Goal: Task Accomplishment & Management: Manage account settings

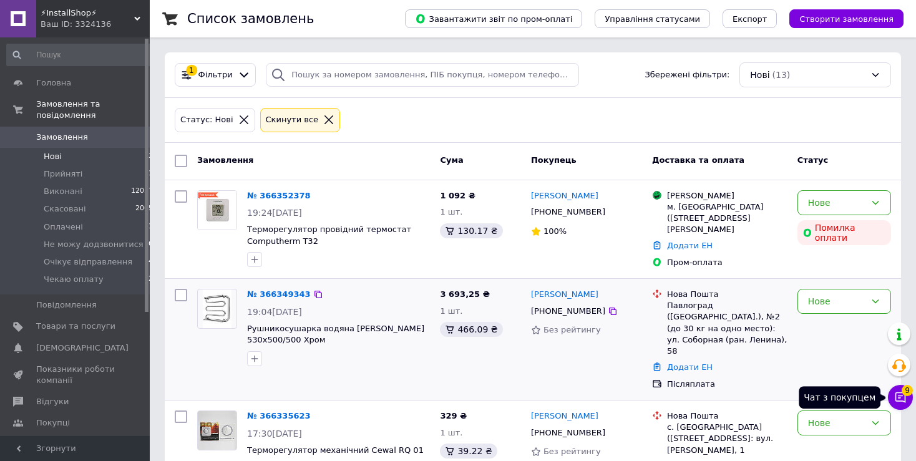
drag, startPoint x: 908, startPoint y: 392, endPoint x: 885, endPoint y: 351, distance: 46.9
click at [907, 392] on span "9" at bounding box center [907, 390] width 11 height 11
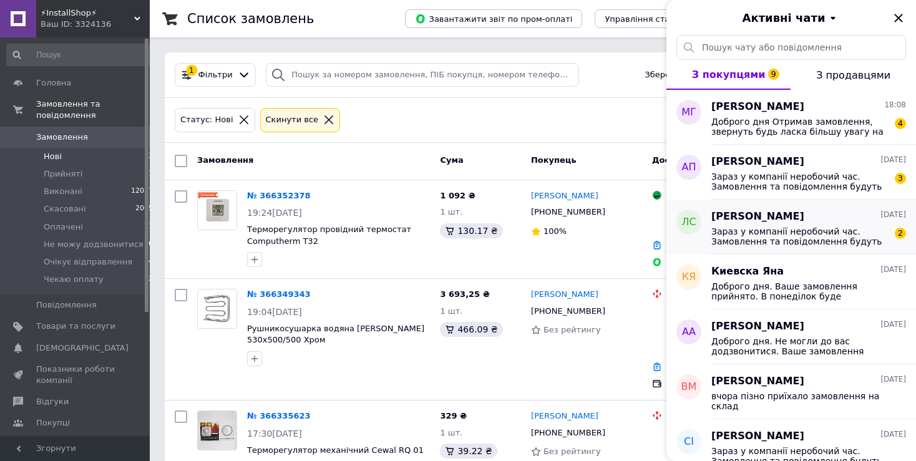
click at [810, 243] on span "Зараз у компанії неробочий час. Замовлення та повідомлення будуть оброблені з 0…" at bounding box center [799, 236] width 177 height 20
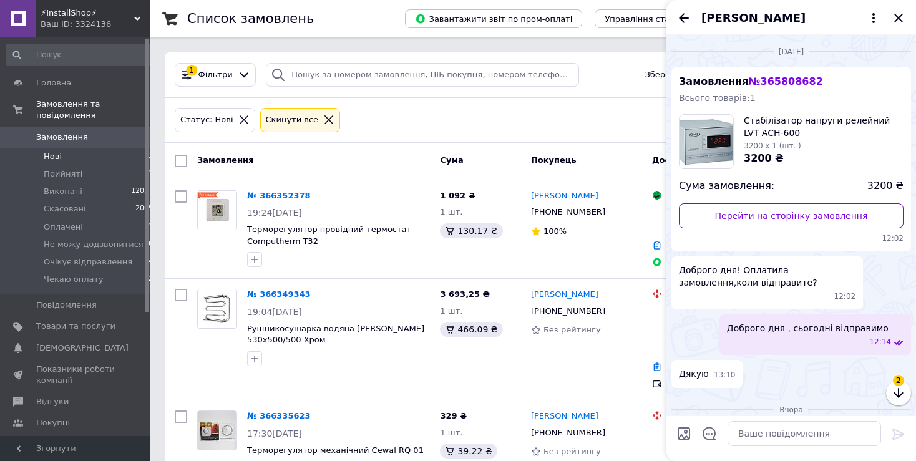
scroll to position [183, 0]
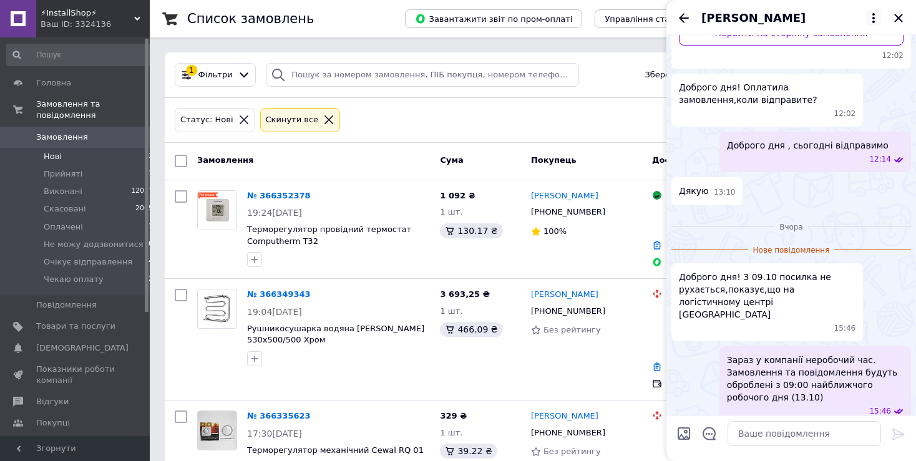
click at [871, 19] on icon at bounding box center [873, 18] width 15 height 15
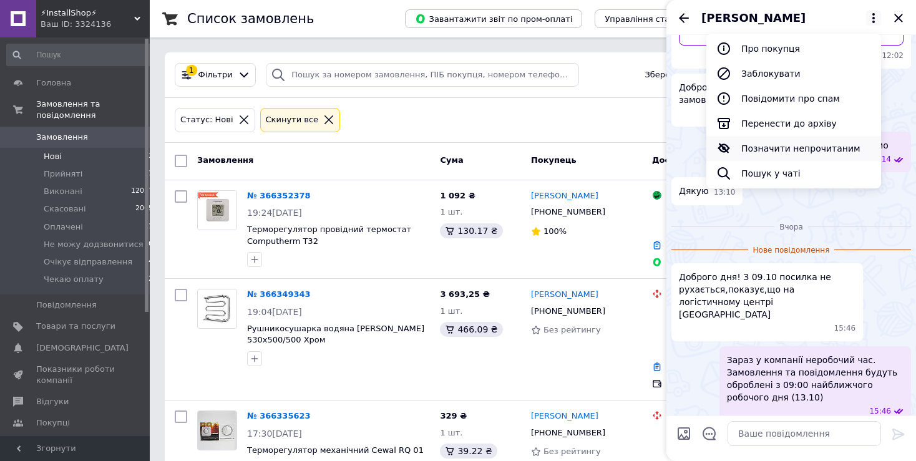
click at [796, 147] on button "Позначити непрочитаним" at bounding box center [793, 148] width 175 height 25
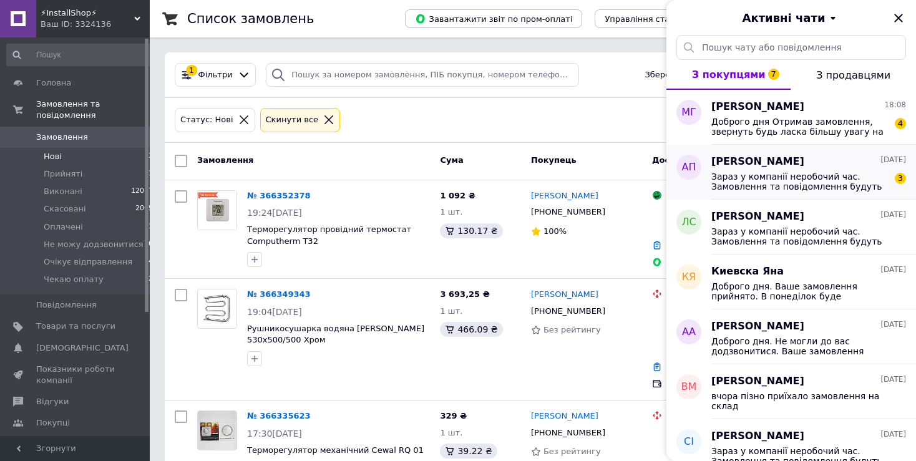
click at [767, 163] on span "[PERSON_NAME]" at bounding box center [757, 162] width 93 height 14
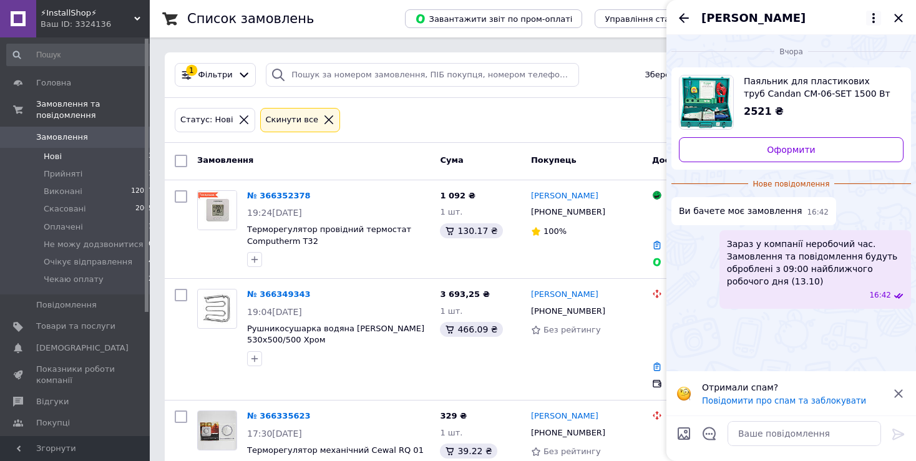
click at [875, 19] on icon at bounding box center [873, 18] width 15 height 15
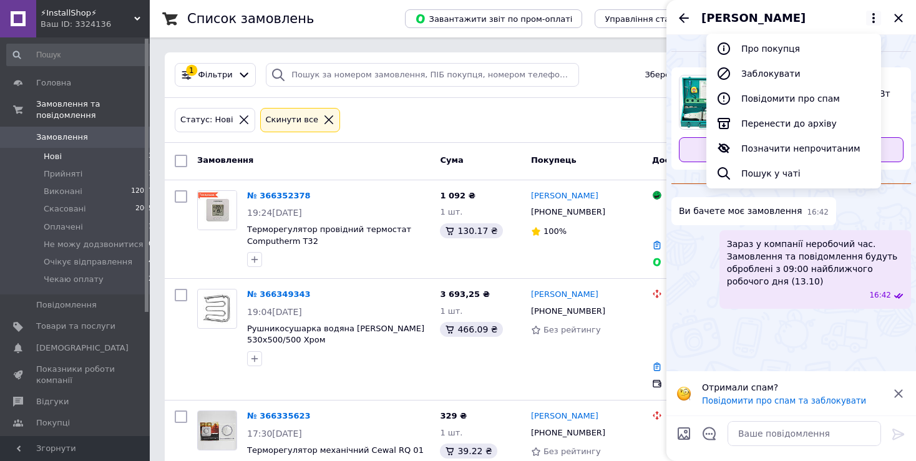
click at [807, 148] on button "Позначити непрочитаним" at bounding box center [793, 148] width 175 height 25
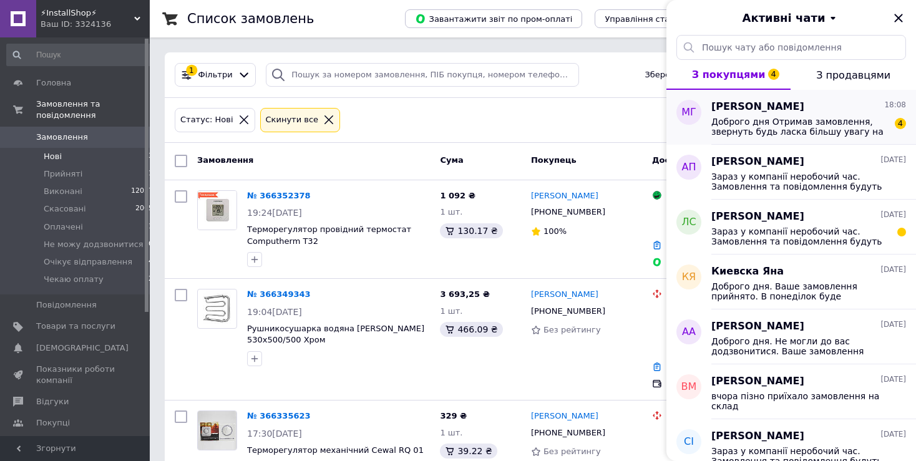
click at [779, 118] on span "Доброго дня Отримав замовлення, звернуть будь ласка більшу увагу на перевірку з…" at bounding box center [799, 127] width 177 height 20
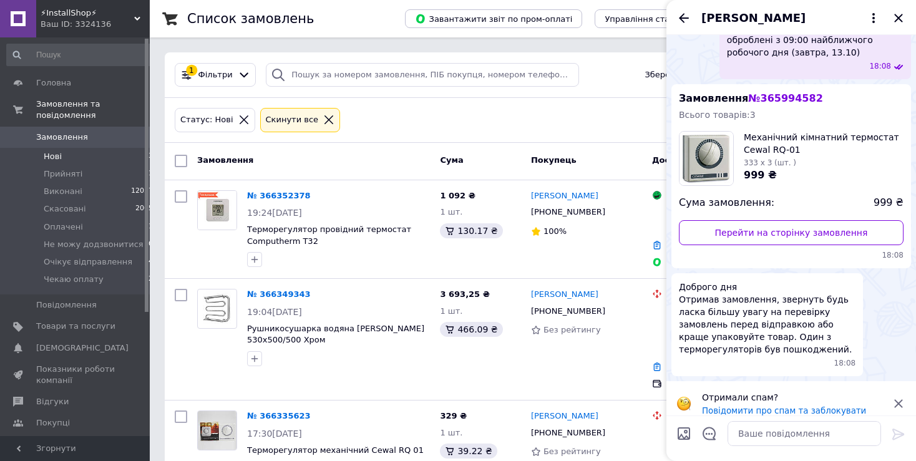
scroll to position [0, 0]
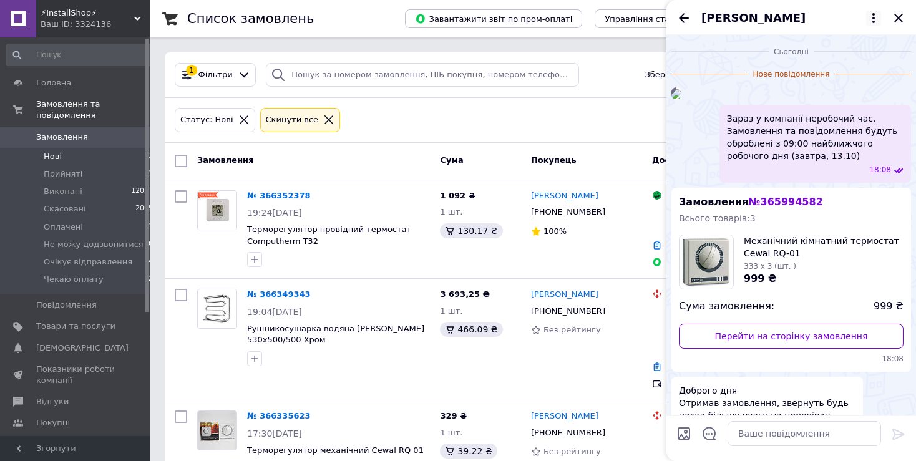
click at [873, 20] on icon at bounding box center [873, 18] width 15 height 15
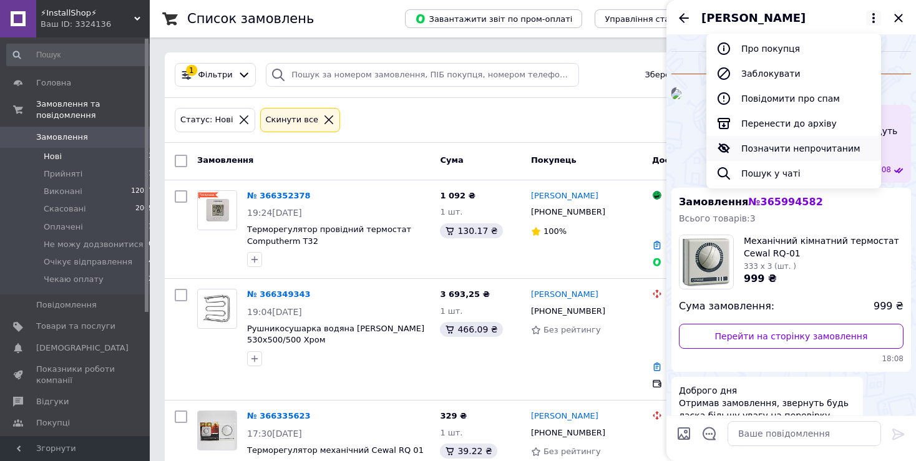
click at [802, 146] on button "Позначити непрочитаним" at bounding box center [793, 148] width 175 height 25
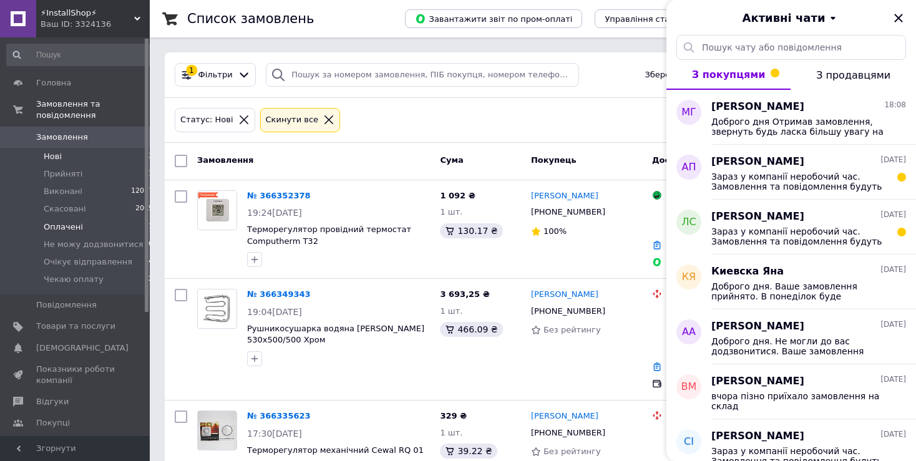
click at [66, 221] on span "Оплачені" at bounding box center [63, 226] width 39 height 11
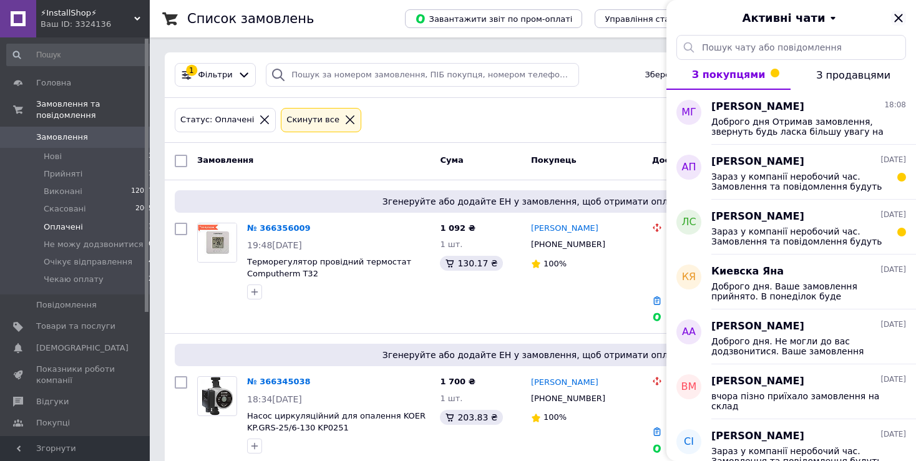
drag, startPoint x: 901, startPoint y: 14, endPoint x: 503, endPoint y: 194, distance: 437.0
click at [900, 14] on icon "Закрити" at bounding box center [898, 18] width 15 height 15
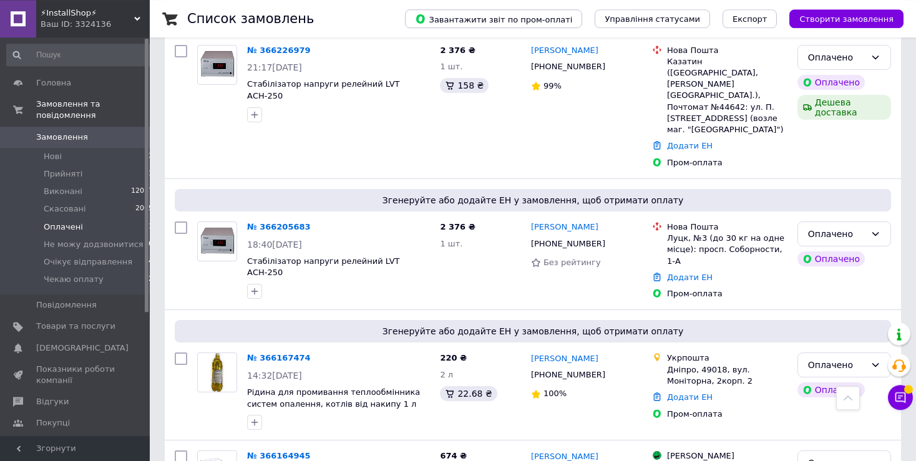
scroll to position [1140, 0]
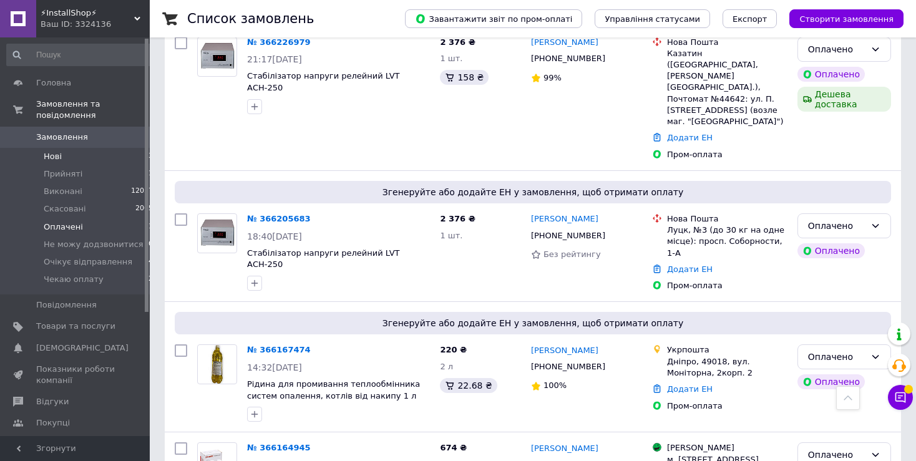
click at [56, 152] on li "Нові 13" at bounding box center [80, 156] width 160 height 17
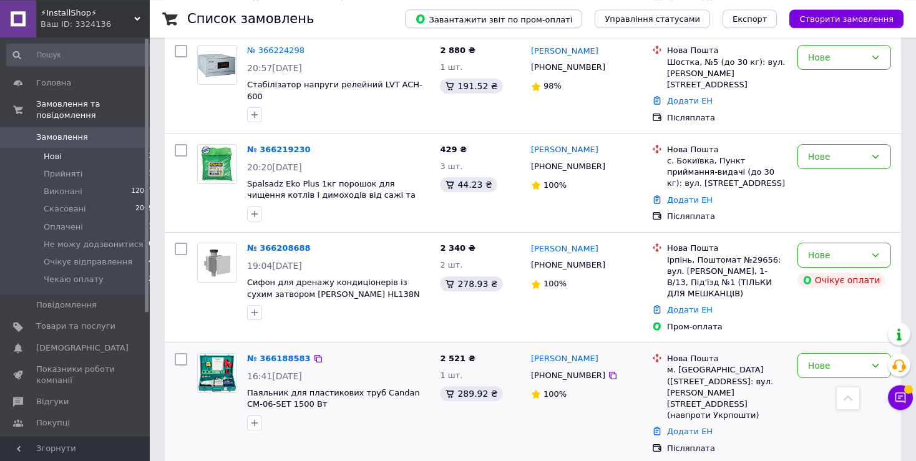
scroll to position [1092, 0]
